Goal: Information Seeking & Learning: Learn about a topic

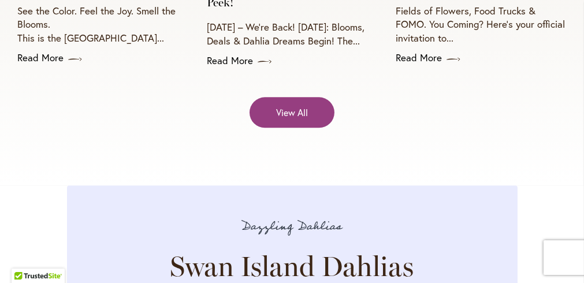
scroll to position [3230, 0]
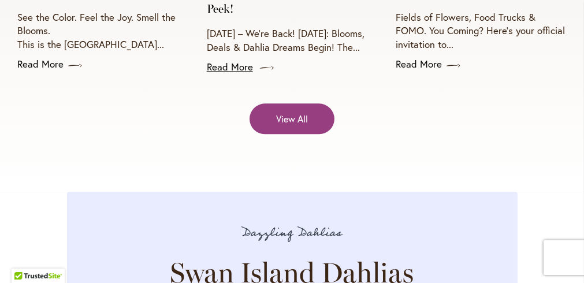
click at [226, 74] on link "Read More" at bounding box center [292, 67] width 171 height 14
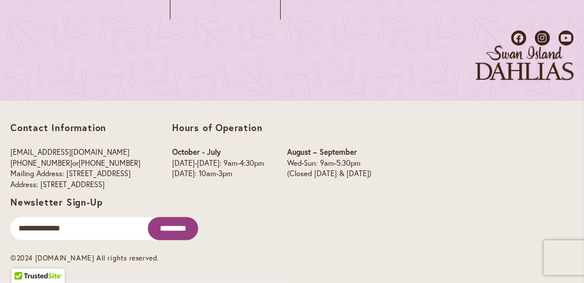
scroll to position [1704, 0]
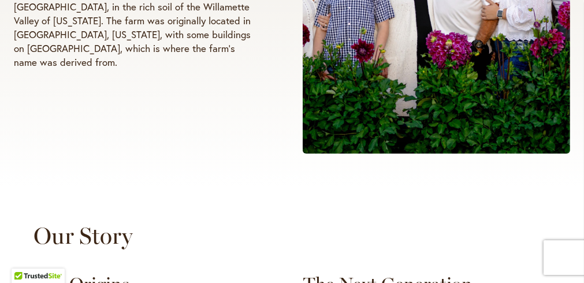
scroll to position [515, 0]
